Goal: Book appointment/travel/reservation

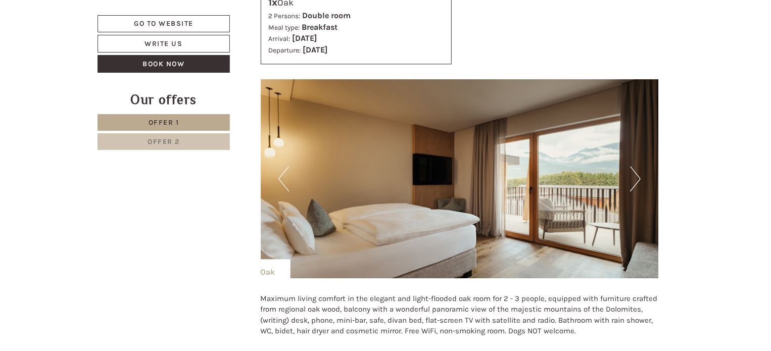
scroll to position [1147, 0]
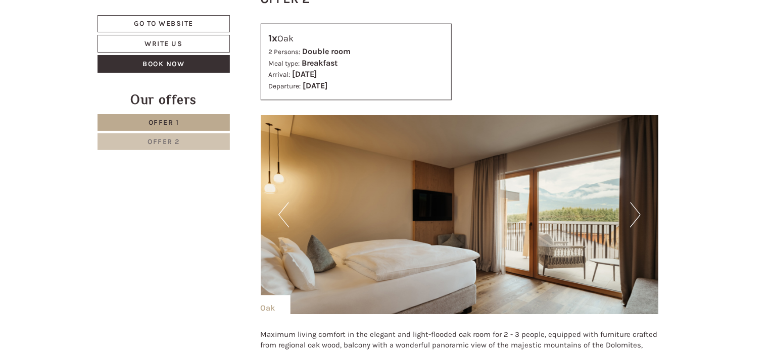
click at [634, 216] on button "Next" at bounding box center [635, 214] width 11 height 25
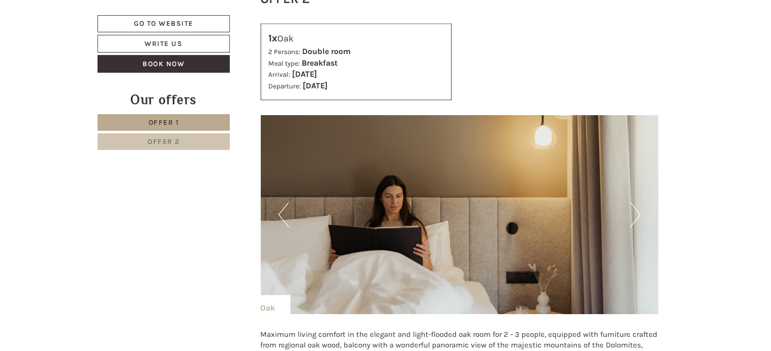
click at [634, 216] on button "Next" at bounding box center [635, 214] width 11 height 25
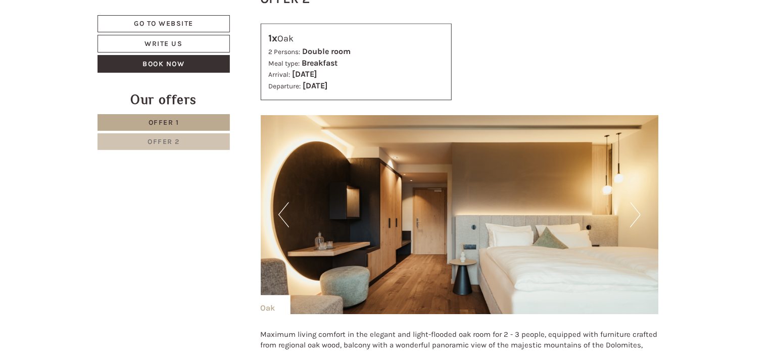
click at [634, 216] on button "Next" at bounding box center [635, 214] width 11 height 25
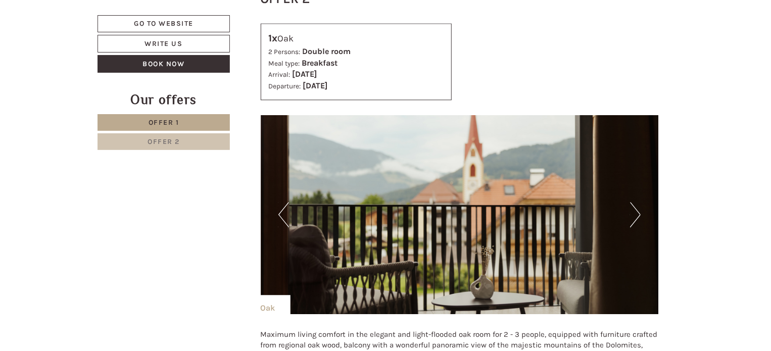
click at [634, 216] on button "Next" at bounding box center [635, 214] width 11 height 25
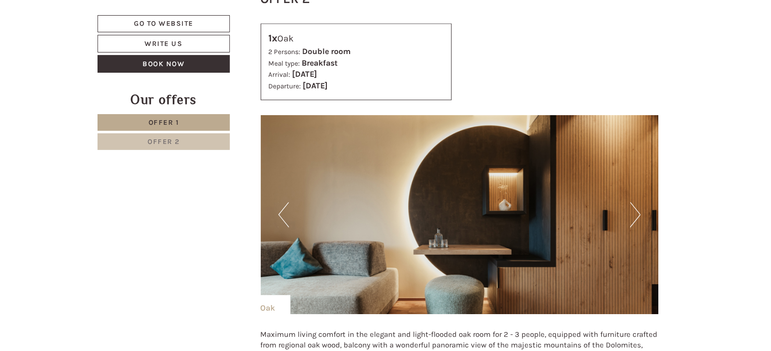
click at [634, 216] on button "Next" at bounding box center [635, 214] width 11 height 25
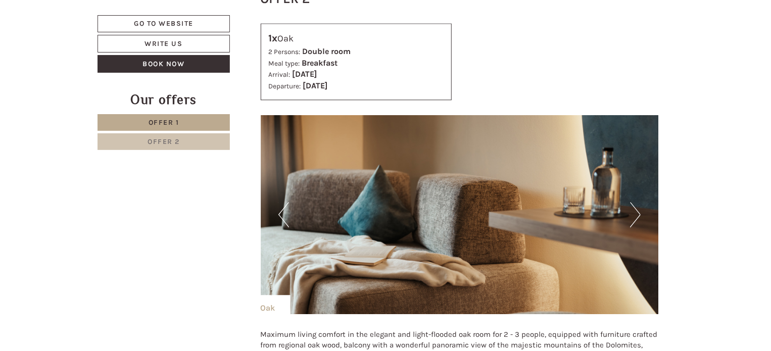
click at [634, 216] on button "Next" at bounding box center [635, 214] width 11 height 25
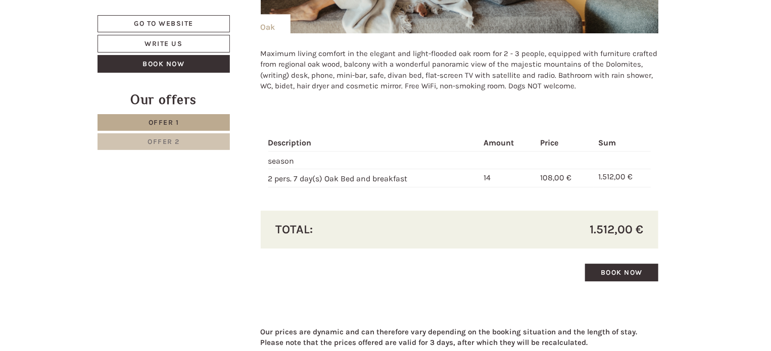
scroll to position [1434, 0]
